Goal: Complete application form

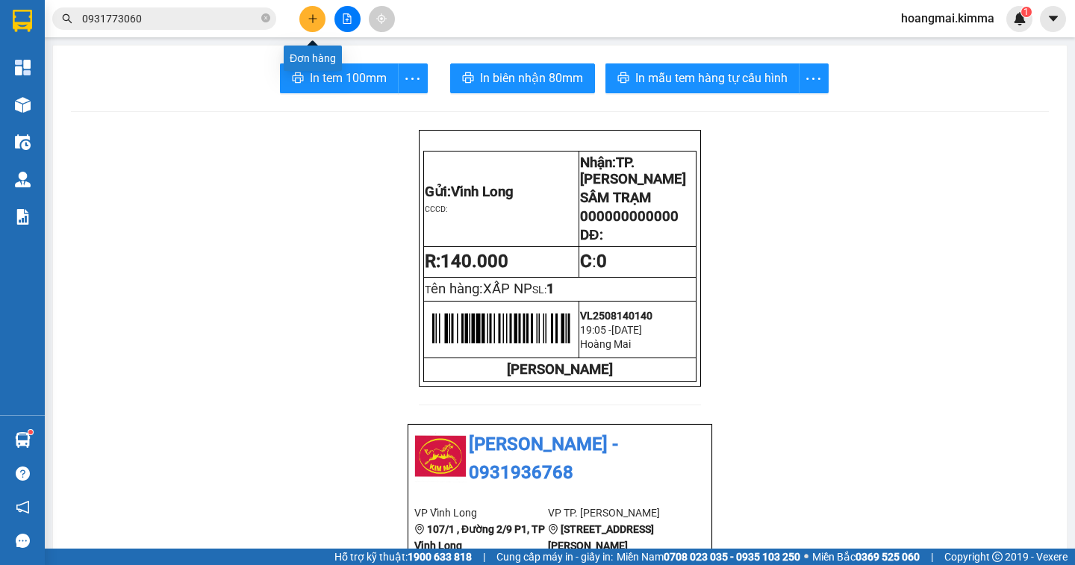
click at [306, 13] on button at bounding box center [312, 19] width 26 height 26
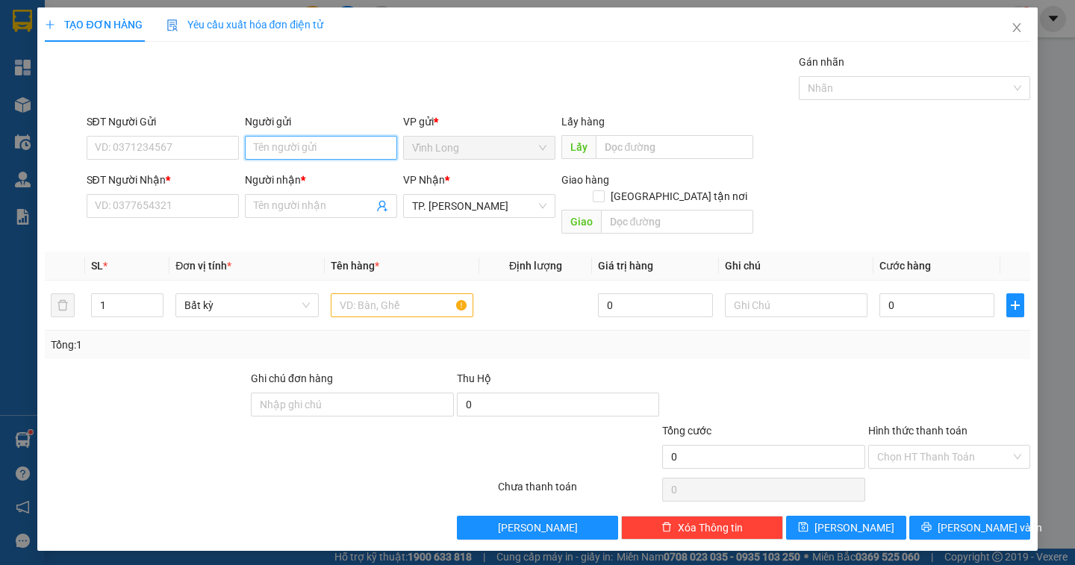
click at [314, 147] on input "Người gửi" at bounding box center [321, 148] width 152 height 24
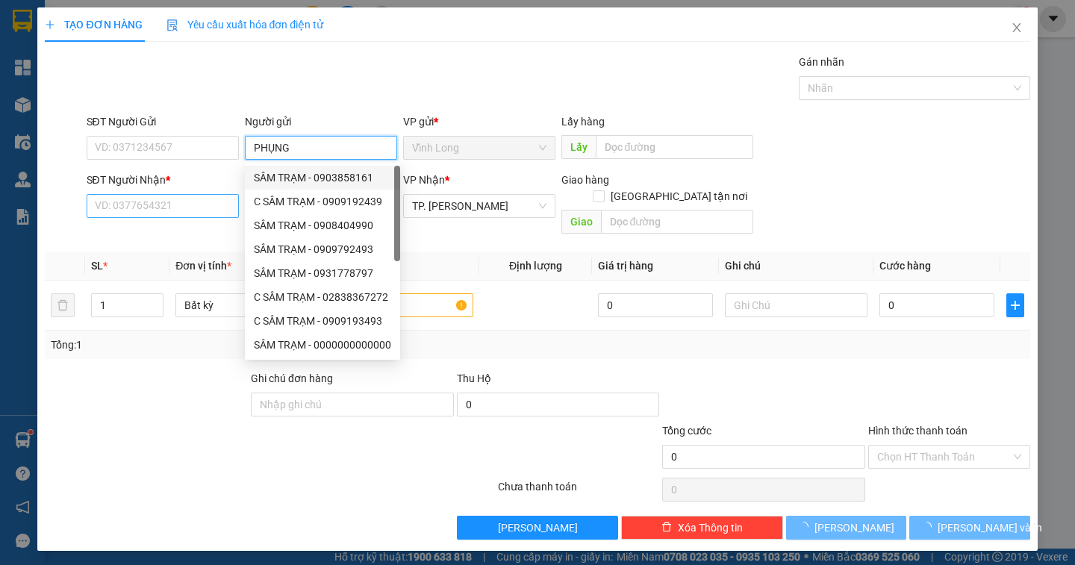
type input "PHỤNG"
click at [149, 211] on input "SĐT Người Nhận *" at bounding box center [163, 206] width 152 height 24
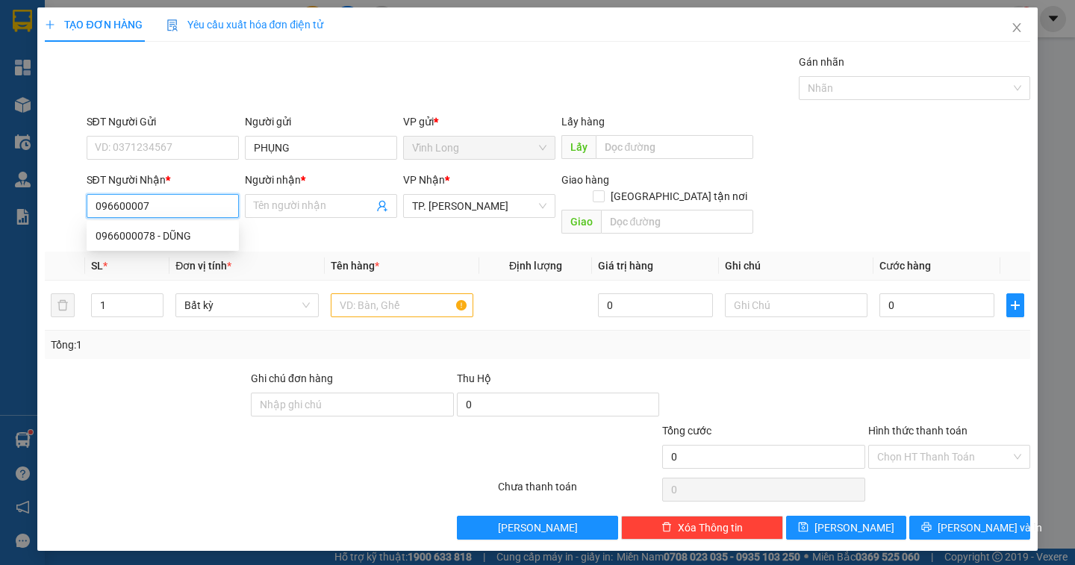
type input "0966000078"
click at [178, 240] on div "0966000078 - DŨNG" at bounding box center [163, 236] width 134 height 16
type input "DŨNG"
type input "0966000078"
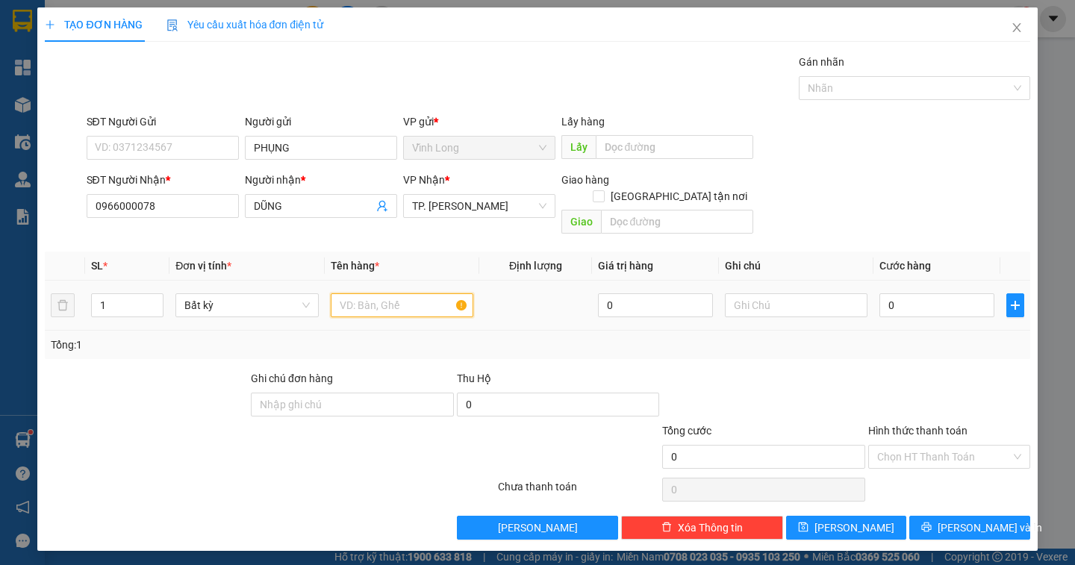
click at [404, 296] on input "text" at bounding box center [402, 305] width 143 height 24
type input "HỘP"
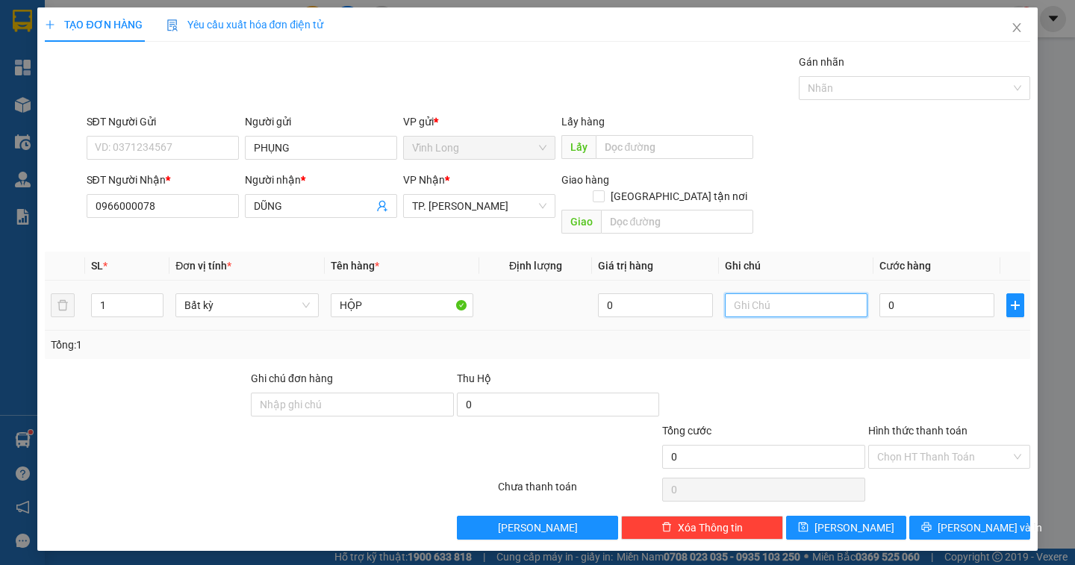
click at [739, 293] on input "text" at bounding box center [796, 305] width 143 height 24
type input "NGÂN"
click at [910, 293] on input "0" at bounding box center [937, 305] width 115 height 24
type input "2"
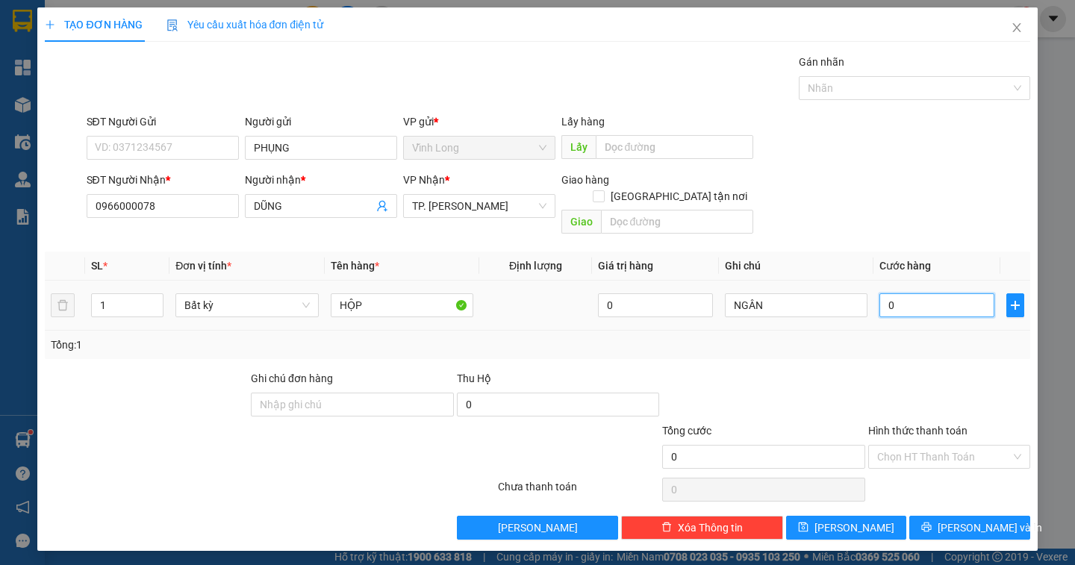
type input "2"
type input "20"
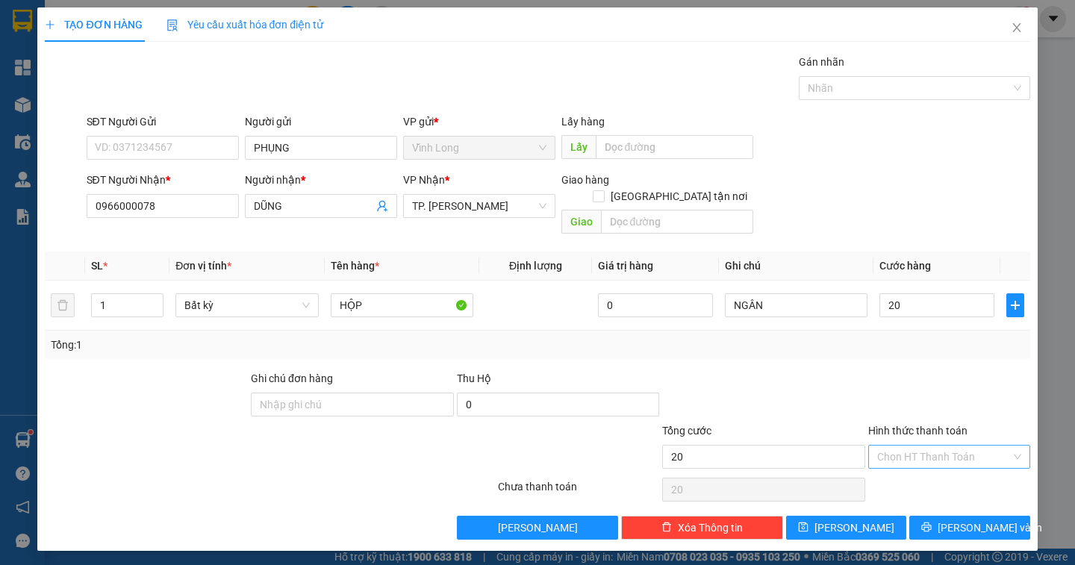
type input "20.000"
click at [941, 446] on input "Hình thức thanh toán" at bounding box center [944, 457] width 134 height 22
click at [947, 476] on div "Tại văn phòng" at bounding box center [949, 470] width 144 height 16
type input "0"
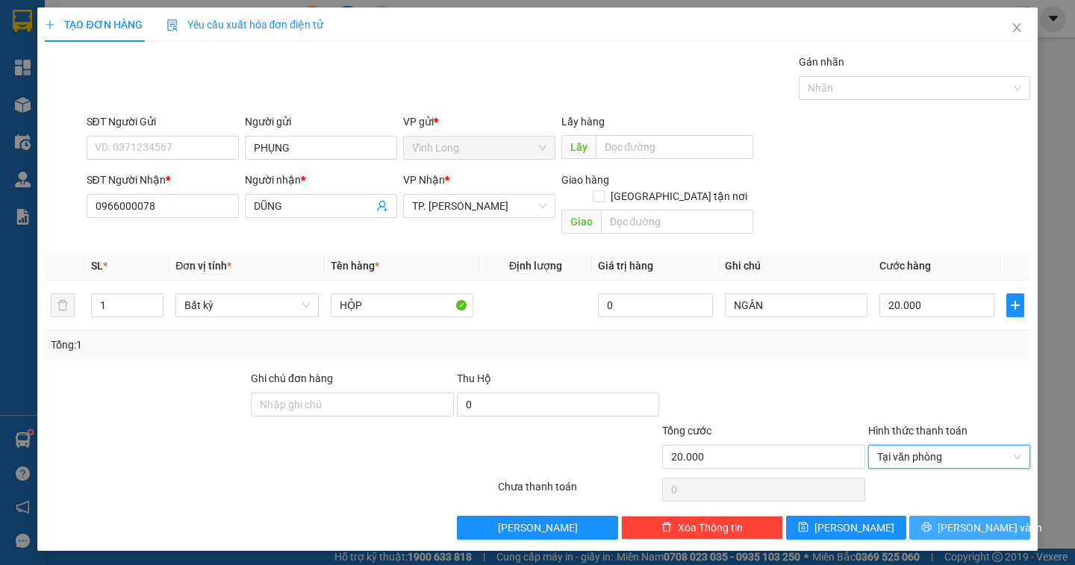
click at [958, 520] on span "[PERSON_NAME] và In" at bounding box center [990, 528] width 105 height 16
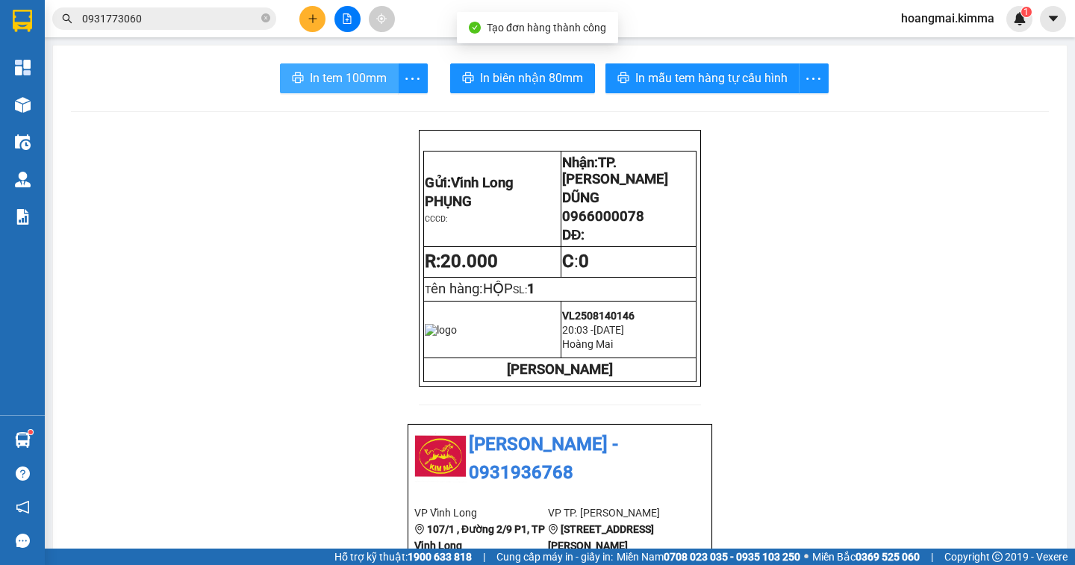
click at [337, 79] on span "In tem 100mm" at bounding box center [348, 78] width 77 height 19
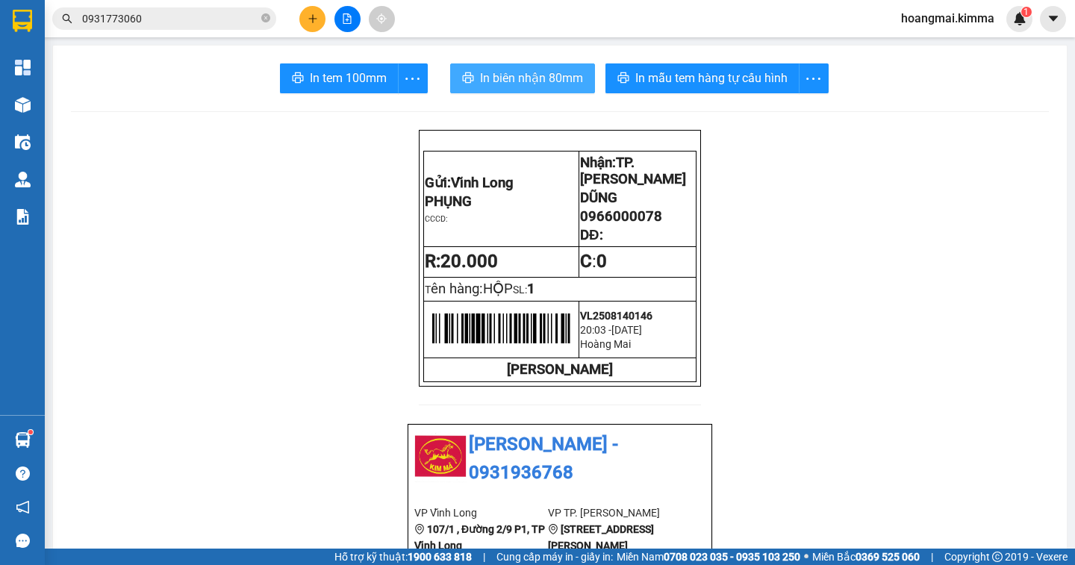
click at [545, 81] on span "In biên nhận 80mm" at bounding box center [531, 78] width 103 height 19
